Goal: Information Seeking & Learning: Learn about a topic

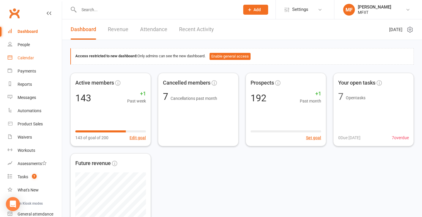
click at [27, 58] on div "Calendar" at bounding box center [26, 57] width 16 height 5
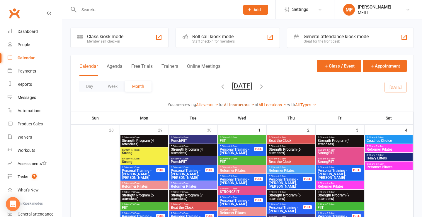
click at [240, 106] on link "All Instructors" at bounding box center [239, 104] width 31 height 5
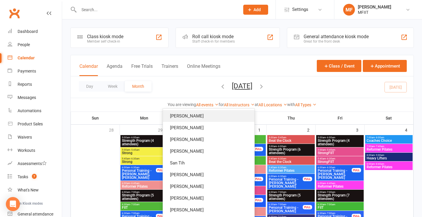
click at [224, 116] on link "[PERSON_NAME]" at bounding box center [209, 116] width 92 height 12
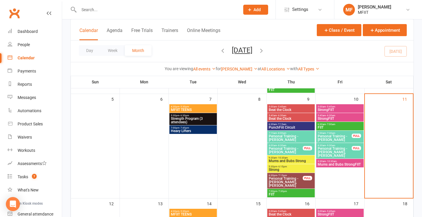
scroll to position [135, 0]
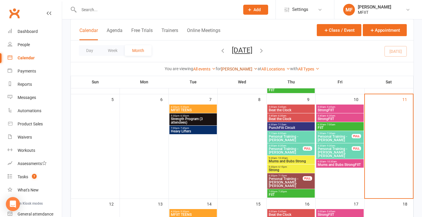
click at [227, 70] on link "[PERSON_NAME]" at bounding box center [239, 69] width 37 height 5
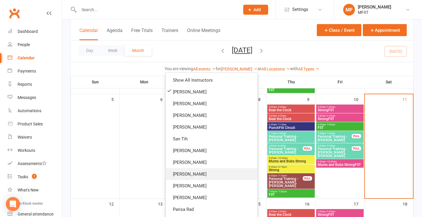
scroll to position [104, 0]
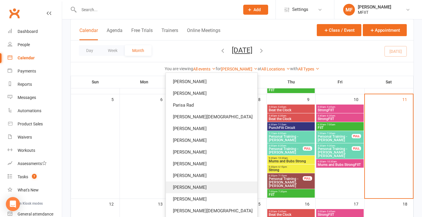
click at [207, 188] on link "[PERSON_NAME]" at bounding box center [212, 187] width 92 height 12
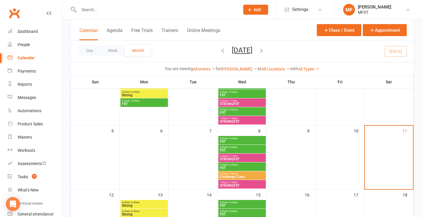
scroll to position [53, 0]
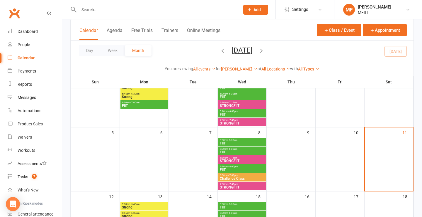
click at [245, 160] on span "STRONGFIIT" at bounding box center [242, 161] width 45 height 4
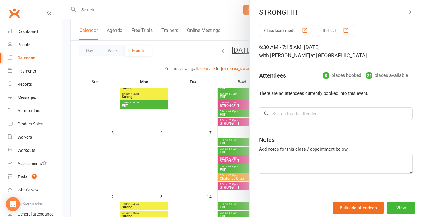
click at [196, 150] on div at bounding box center [242, 108] width 360 height 217
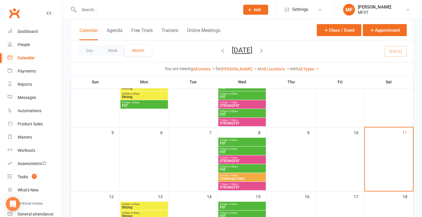
click at [230, 96] on span "FIIT" at bounding box center [242, 97] width 45 height 4
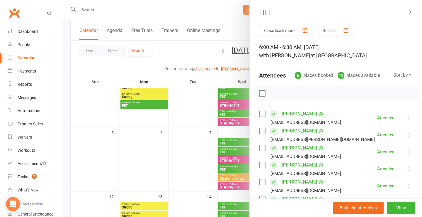
click at [188, 99] on div at bounding box center [242, 108] width 360 height 217
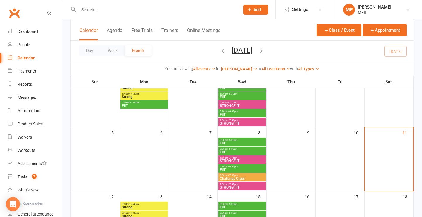
click at [243, 104] on span "STRONGFIIT" at bounding box center [242, 106] width 45 height 4
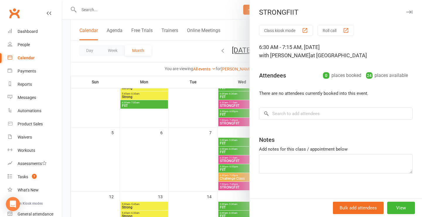
click at [196, 107] on div at bounding box center [242, 108] width 360 height 217
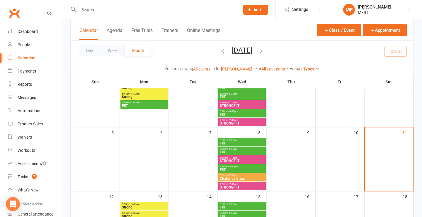
click at [229, 158] on span "- 7:15am" at bounding box center [232, 157] width 9 height 3
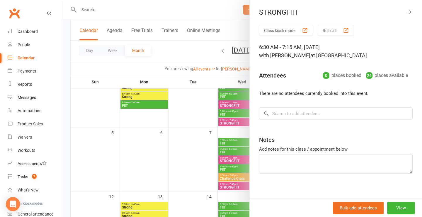
click at [188, 146] on div at bounding box center [242, 108] width 360 height 217
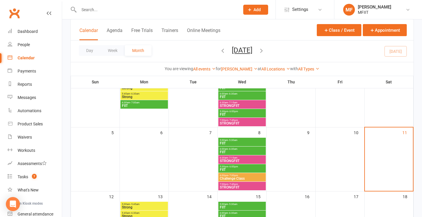
click at [229, 185] on span "STRONGFIIT" at bounding box center [242, 187] width 45 height 4
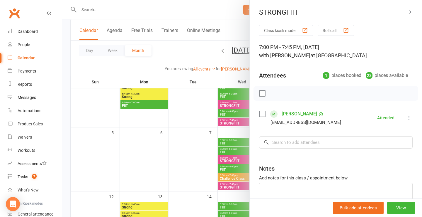
click at [192, 163] on div at bounding box center [242, 108] width 360 height 217
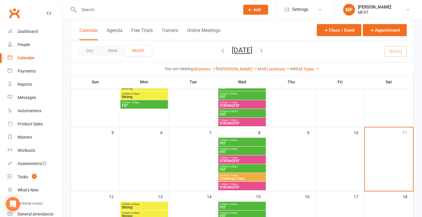
click at [230, 177] on span "Challenge Class" at bounding box center [242, 179] width 45 height 4
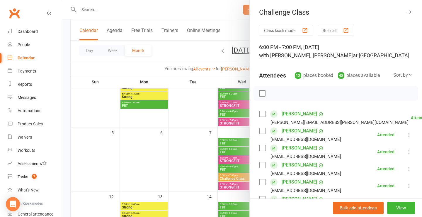
click at [187, 158] on div at bounding box center [242, 108] width 360 height 217
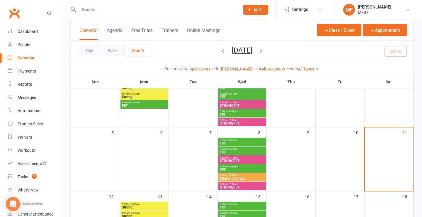
click at [229, 168] on span "FIIT" at bounding box center [242, 170] width 45 height 4
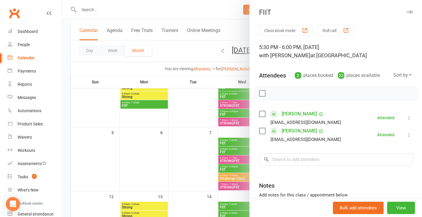
click at [176, 154] on div at bounding box center [242, 108] width 360 height 217
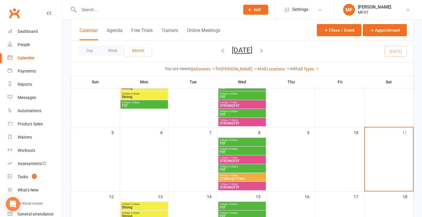
click at [230, 150] on span "- 6:30am" at bounding box center [232, 149] width 9 height 3
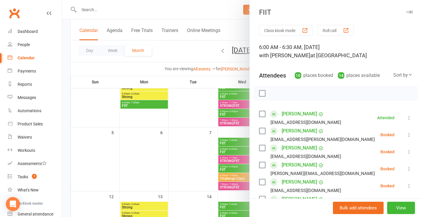
click at [190, 141] on div at bounding box center [242, 108] width 360 height 217
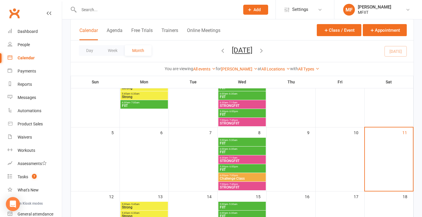
click at [242, 144] on span "FIIT" at bounding box center [242, 143] width 45 height 4
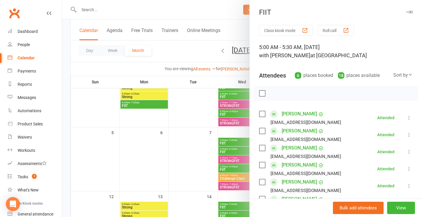
click at [184, 131] on div at bounding box center [242, 108] width 360 height 217
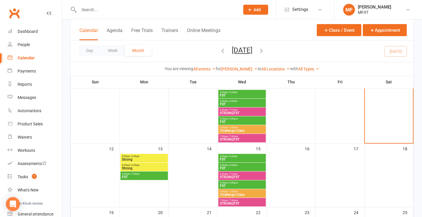
scroll to position [104, 0]
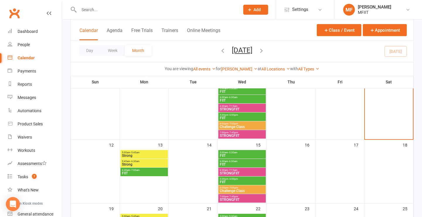
click at [248, 109] on span "STRONGFIIT" at bounding box center [242, 109] width 45 height 4
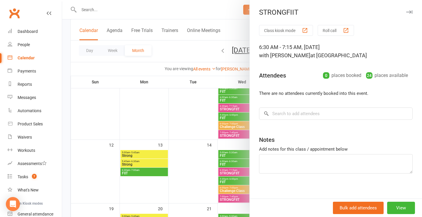
click at [197, 106] on div at bounding box center [242, 108] width 360 height 217
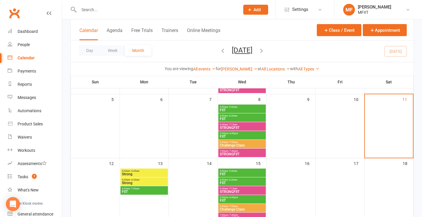
scroll to position [86, 0]
